Goal: Task Accomplishment & Management: Manage account settings

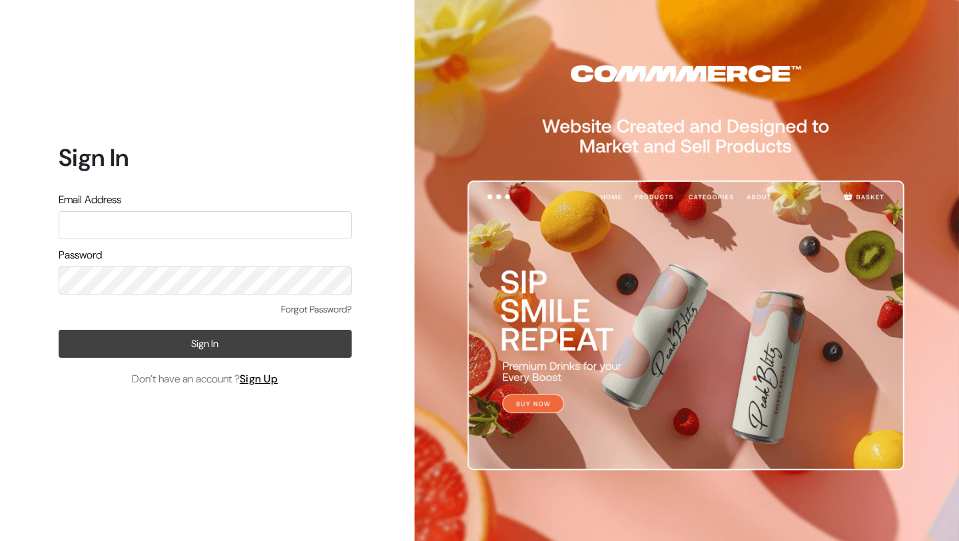
type input "mk@yourdesignstore.in"
click at [214, 341] on button "Sign In" at bounding box center [205, 344] width 293 height 28
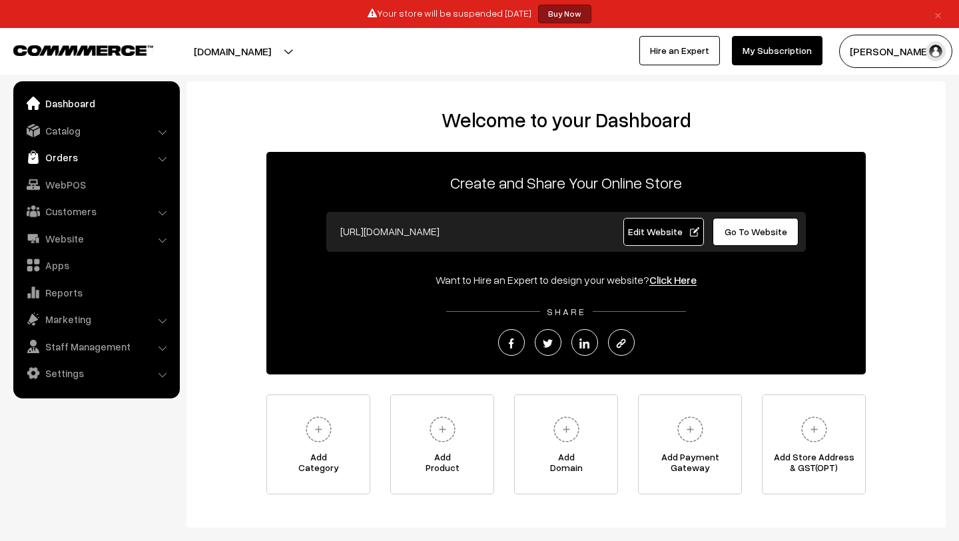
click at [80, 152] on link "Orders" at bounding box center [96, 157] width 158 height 24
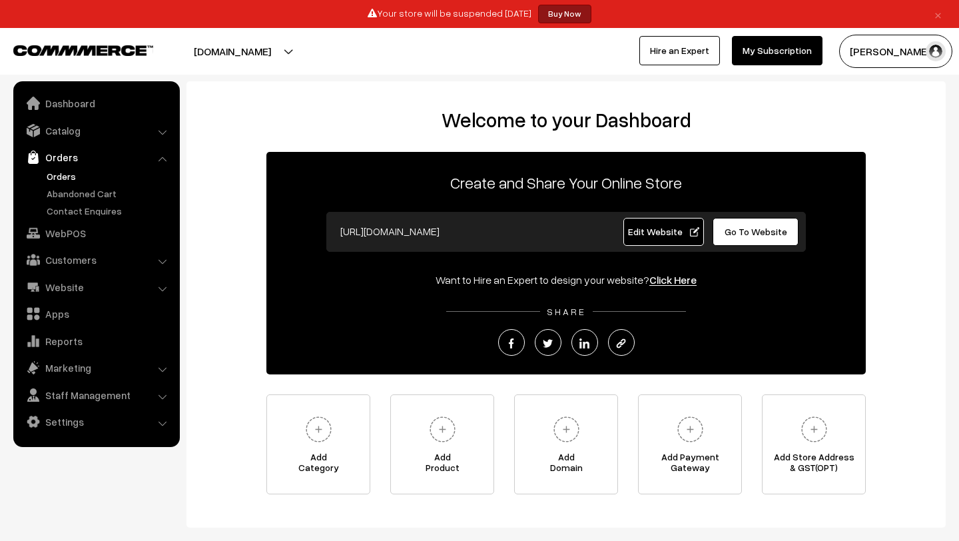
click at [75, 176] on link "Orders" at bounding box center [109, 176] width 132 height 14
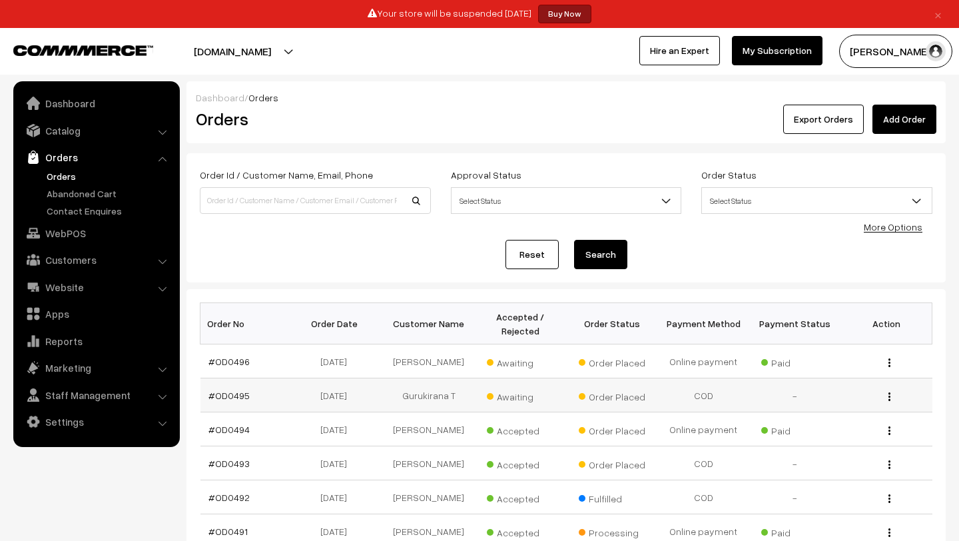
click at [517, 401] on span "Awaiting" at bounding box center [520, 394] width 67 height 17
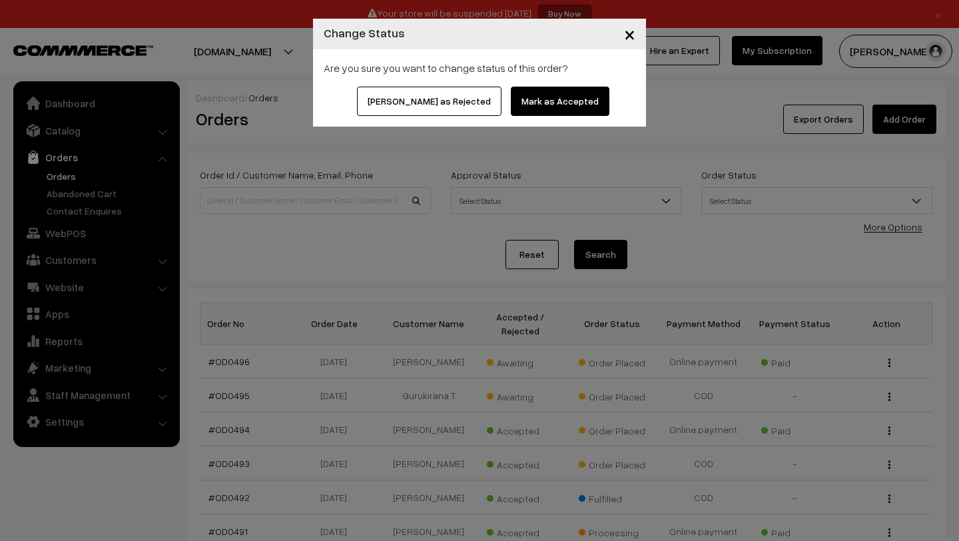
click at [521, 99] on button "Mark as Accepted" at bounding box center [560, 101] width 99 height 29
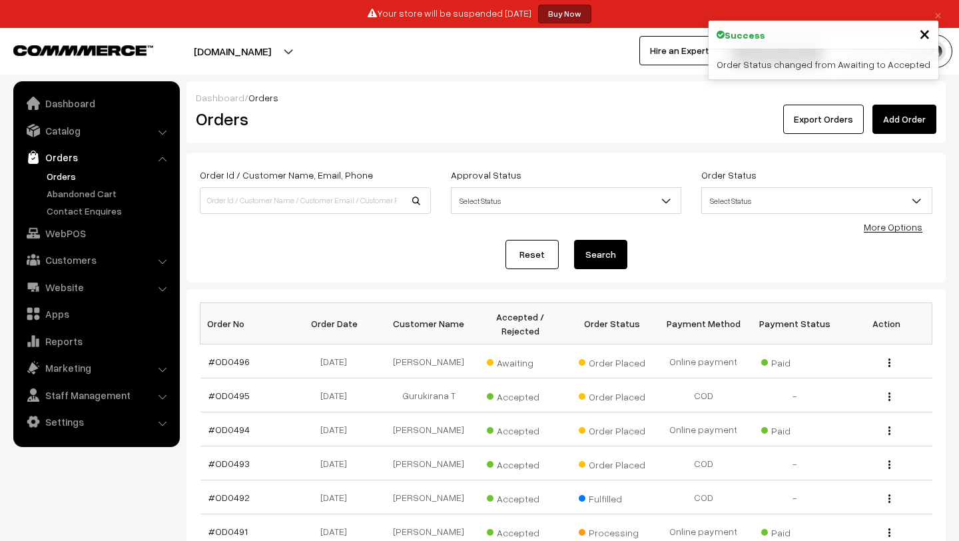
click at [509, 382] on td "Accepted" at bounding box center [520, 395] width 91 height 34
click at [509, 366] on span "Awaiting" at bounding box center [520, 360] width 67 height 17
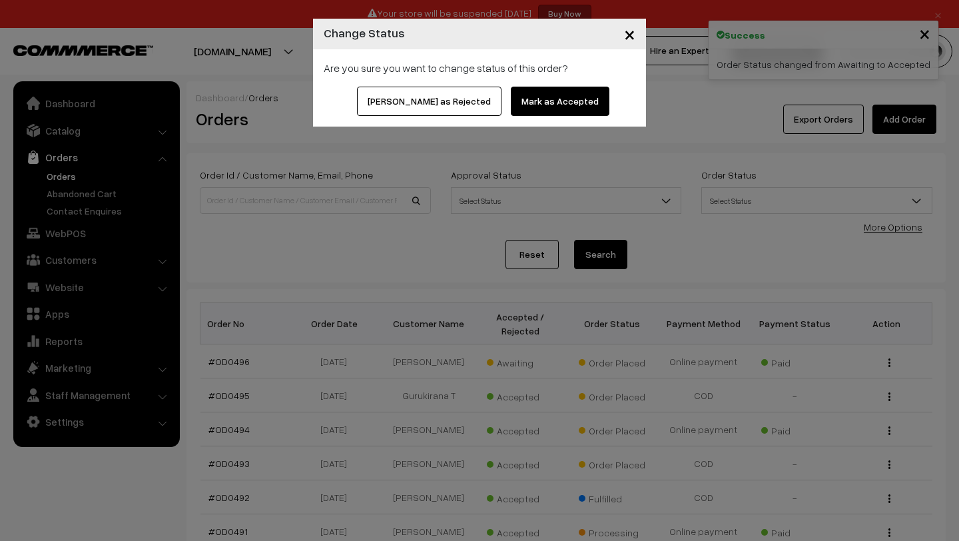
click at [521, 99] on button "Mark as Accepted" at bounding box center [560, 101] width 99 height 29
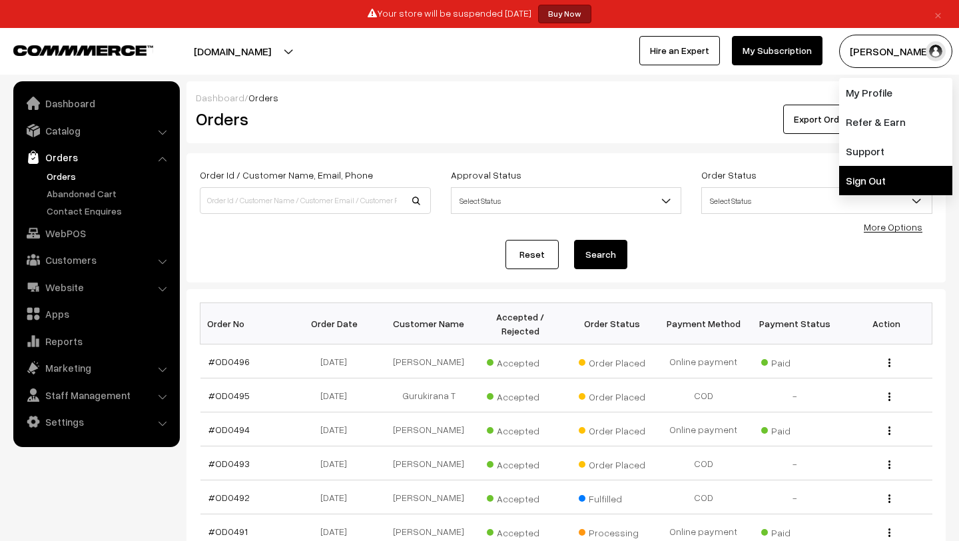
click at [873, 179] on link "Sign Out" at bounding box center [895, 180] width 113 height 29
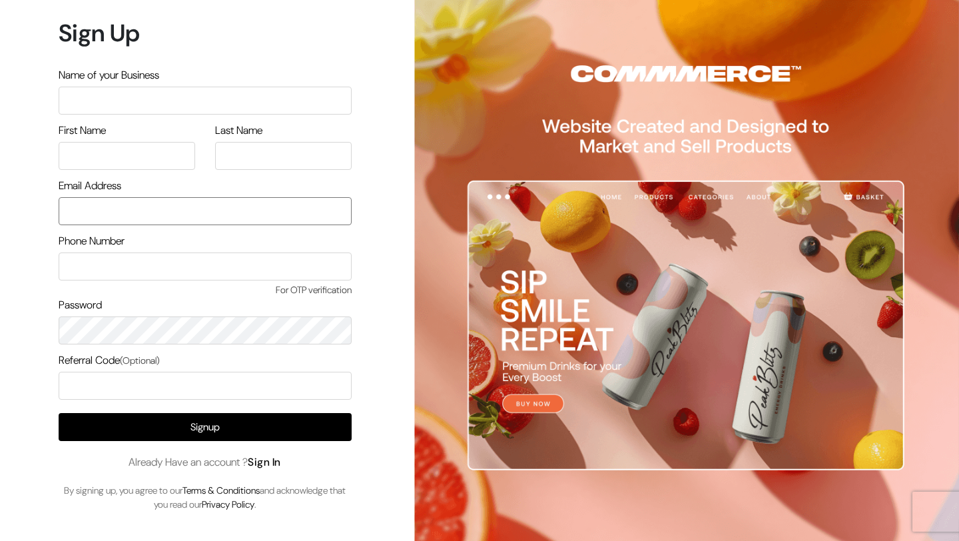
type input "mk@yourdesignstore.in"
click at [281, 463] on link "Sign In" at bounding box center [264, 462] width 33 height 14
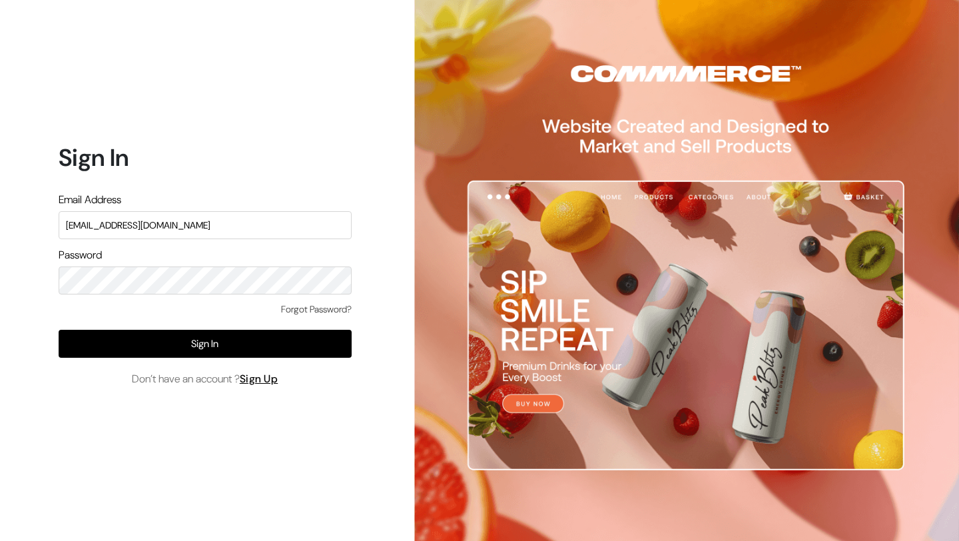
click at [250, 228] on input "[EMAIL_ADDRESS][DOMAIN_NAME]" at bounding box center [205, 225] width 293 height 28
type input "lokesh@yourdesignstore.in"
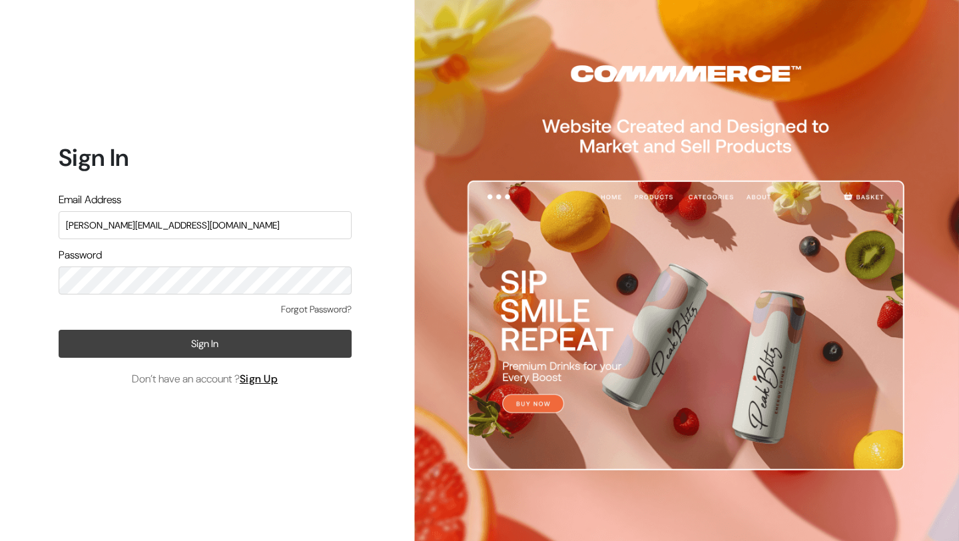
click at [214, 339] on button "Sign In" at bounding box center [205, 344] width 293 height 28
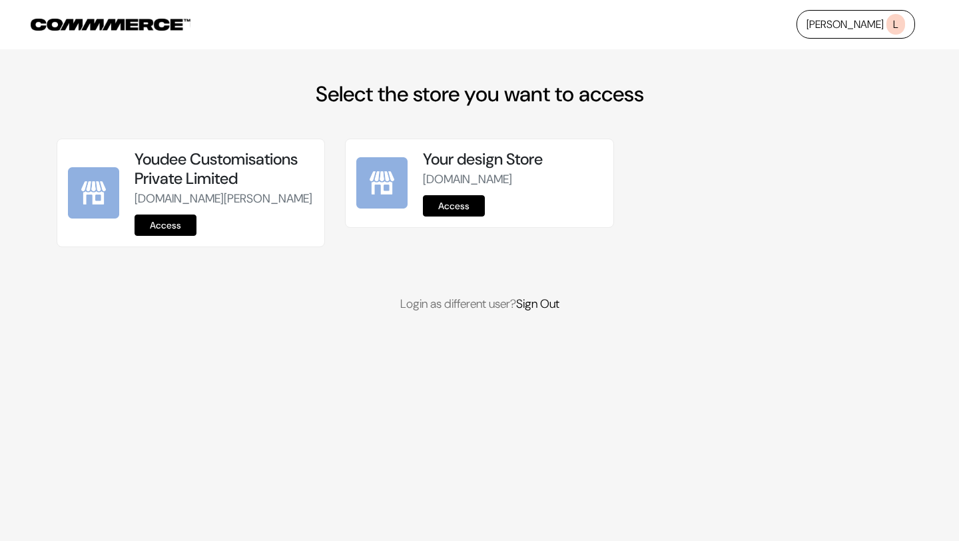
click at [154, 236] on link "Access" at bounding box center [165, 224] width 62 height 21
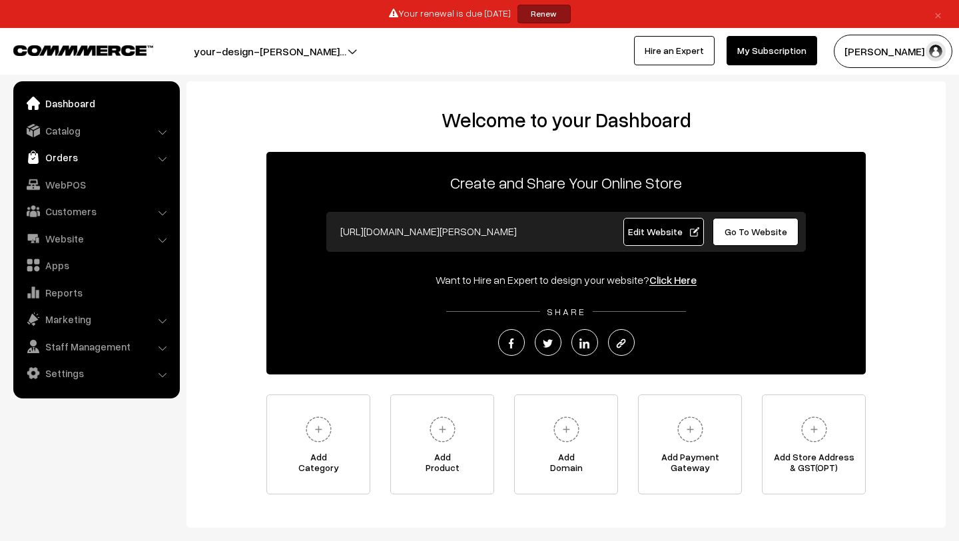
click at [89, 149] on link "Orders" at bounding box center [96, 157] width 158 height 24
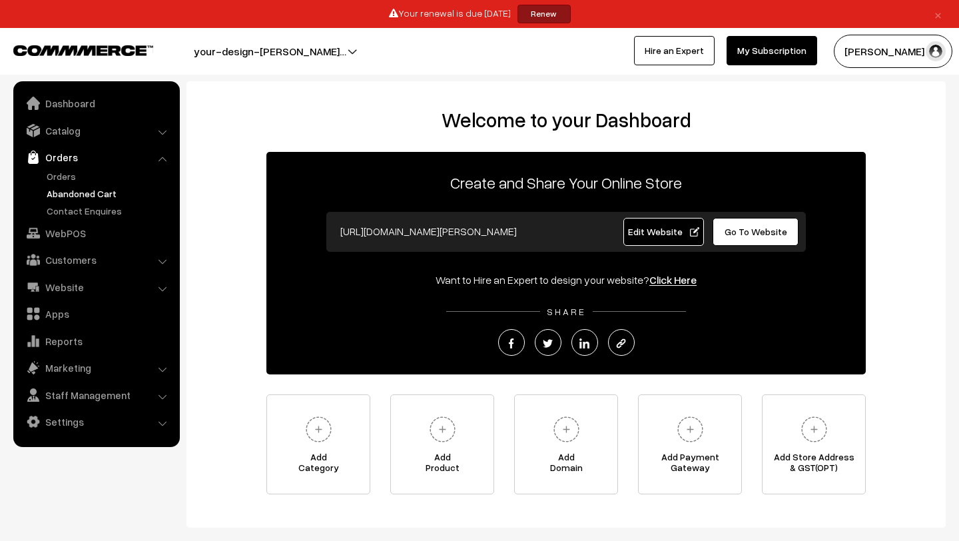
click at [70, 187] on link "Abandoned Cart" at bounding box center [109, 193] width 132 height 14
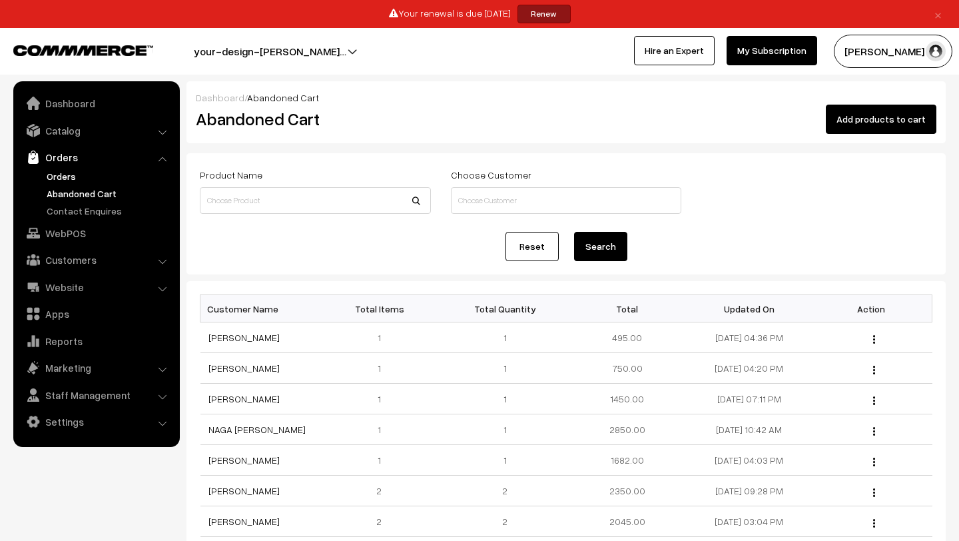
click at [71, 172] on link "Orders" at bounding box center [109, 176] width 132 height 14
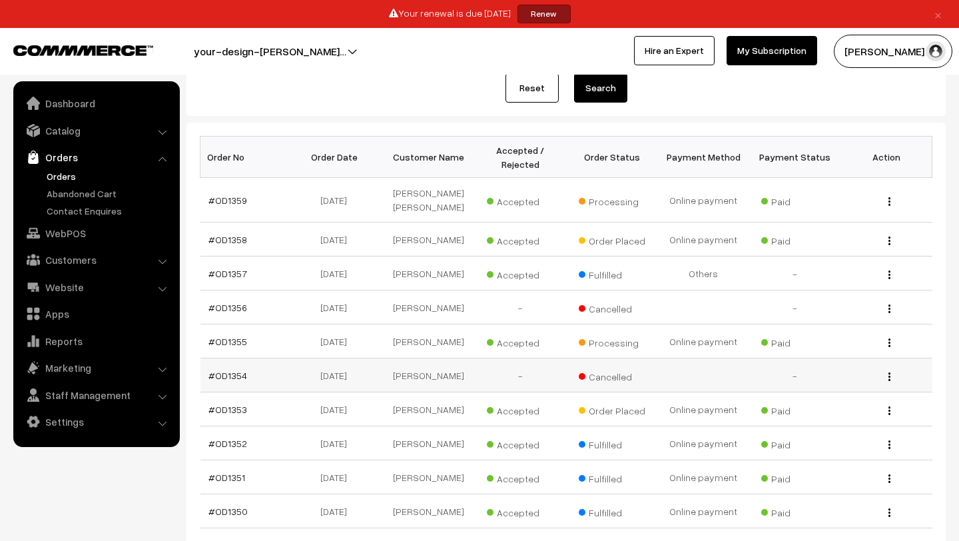
scroll to position [226, 0]
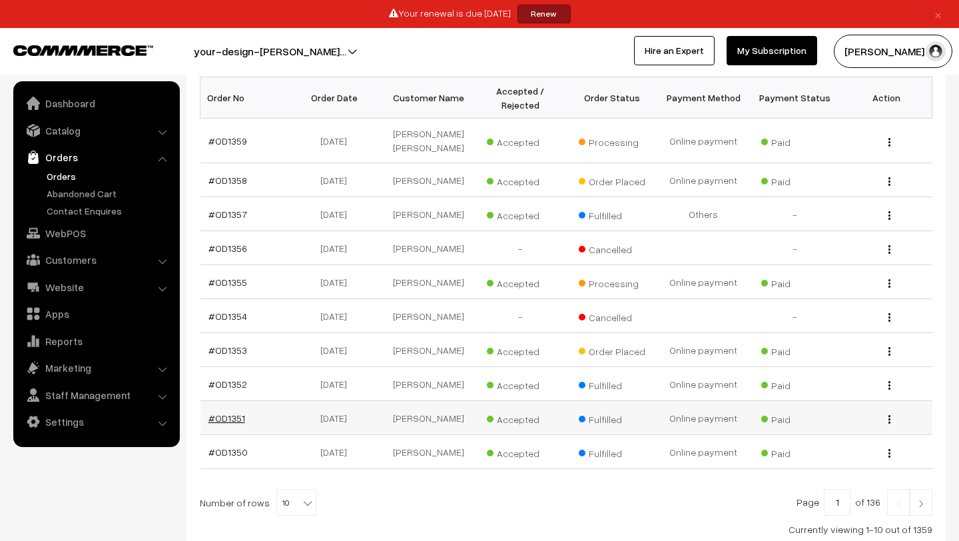
click at [227, 423] on link "#OD1351" at bounding box center [226, 417] width 37 height 11
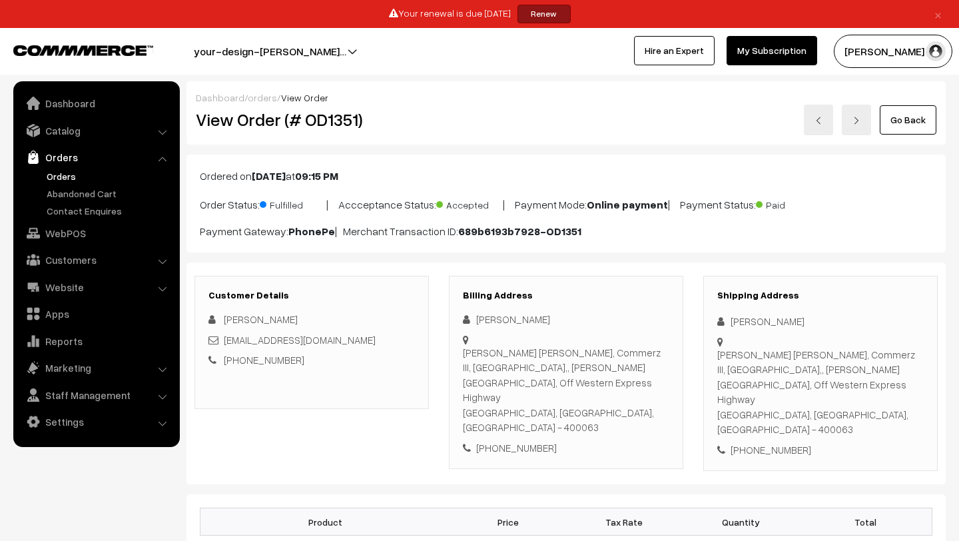
scroll to position [211, 0]
